Goal: Information Seeking & Learning: Check status

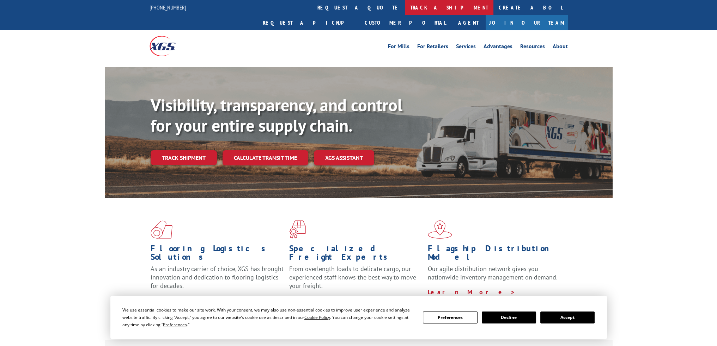
click at [405, 9] on link "track a shipment" at bounding box center [449, 7] width 88 height 15
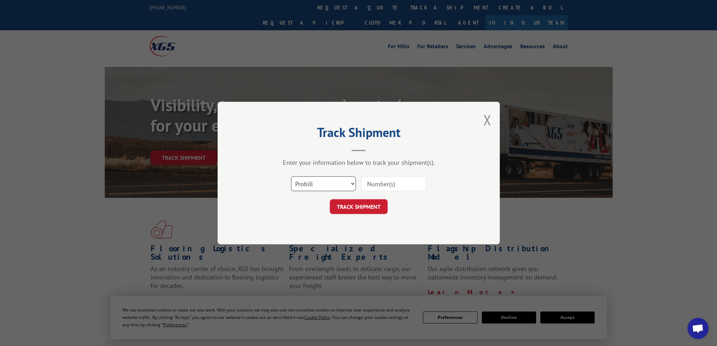
click at [298, 188] on select "Select category... Probill BOL PO" at bounding box center [323, 184] width 65 height 15
select select "bol"
click at [291, 177] on select "Select category... Probill BOL PO" at bounding box center [323, 184] width 65 height 15
click at [394, 186] on input at bounding box center [393, 184] width 65 height 15
paste input "6FC3255"
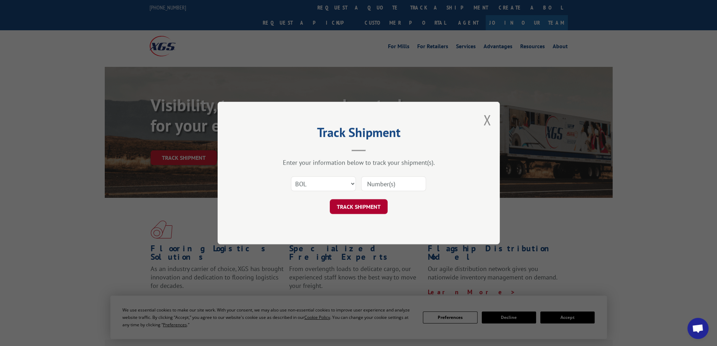
type input "6FC3255"
click at [364, 207] on button "TRACK SHIPMENT" at bounding box center [359, 206] width 58 height 15
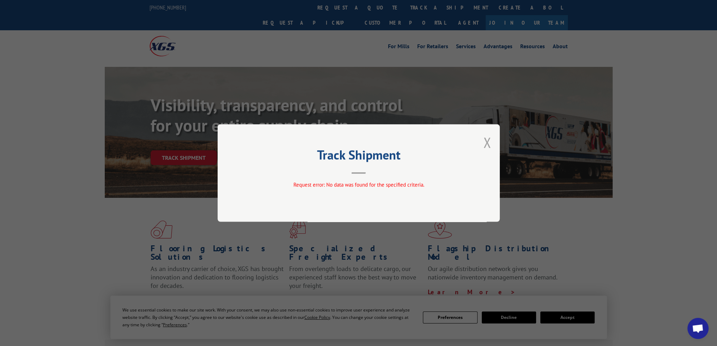
click at [489, 145] on button "Close modal" at bounding box center [487, 142] width 8 height 19
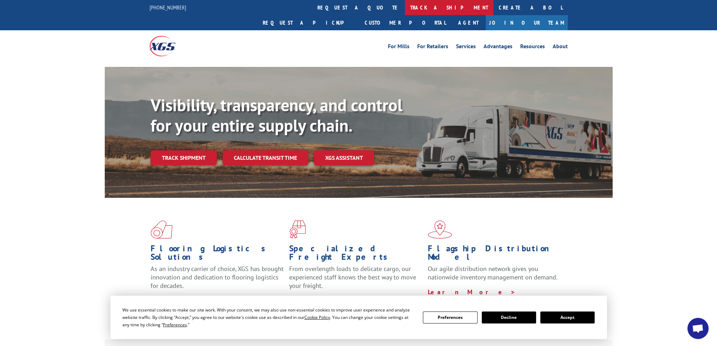
click at [405, 5] on link "track a shipment" at bounding box center [449, 7] width 88 height 15
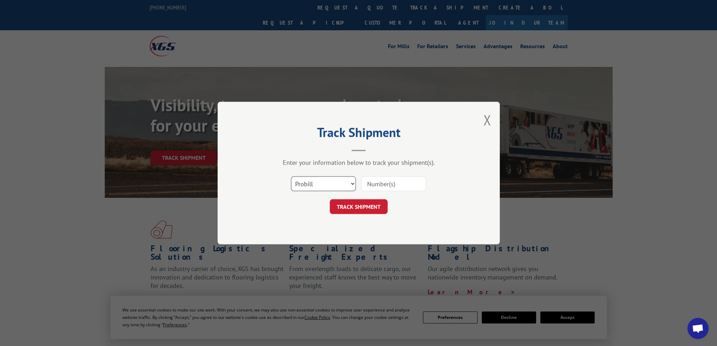
click at [310, 190] on select "Select category... Probill BOL PO" at bounding box center [323, 184] width 65 height 15
select select "bol"
click at [291, 177] on select "Select category... Probill BOL PO" at bounding box center [323, 184] width 65 height 15
click at [385, 183] on input at bounding box center [393, 184] width 65 height 15
paste input "6FD3863"
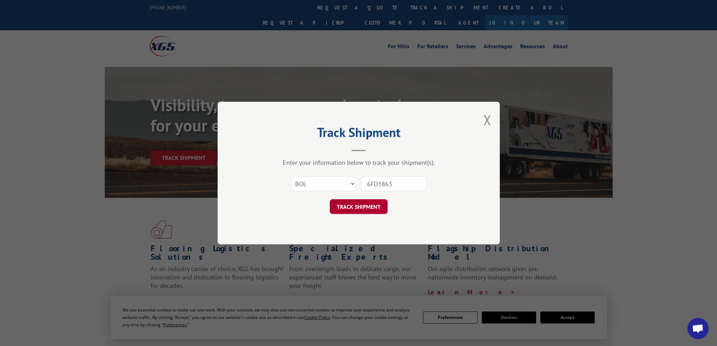
type input "6FD3863"
click at [370, 208] on button "TRACK SHIPMENT" at bounding box center [359, 206] width 58 height 15
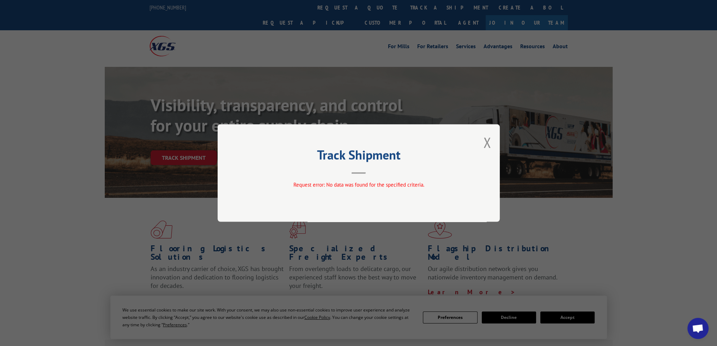
click at [493, 144] on div "Track Shipment Request error: No data was found for the specified criteria." at bounding box center [358, 173] width 282 height 98
click at [488, 144] on button "Close modal" at bounding box center [487, 142] width 8 height 19
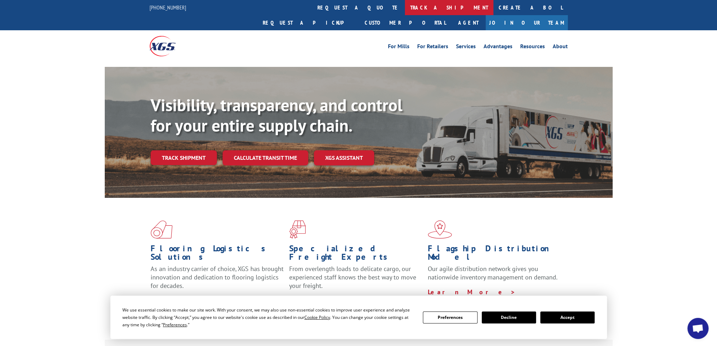
click at [405, 8] on link "track a shipment" at bounding box center [449, 7] width 88 height 15
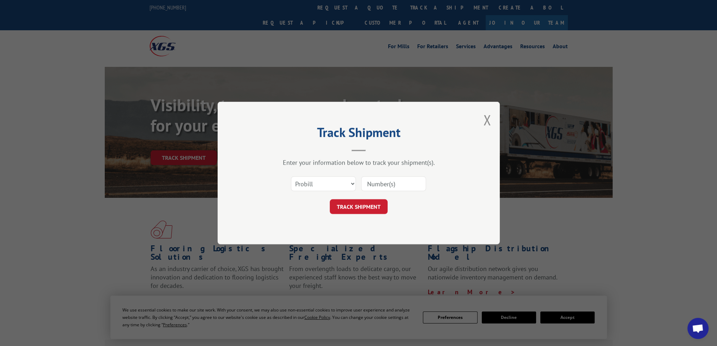
click at [393, 186] on input at bounding box center [393, 184] width 65 height 15
paste input "15339847"
type input "15339847"
click at [367, 203] on button "TRACK SHIPMENT" at bounding box center [359, 206] width 58 height 15
